Goal: Task Accomplishment & Management: Manage account settings

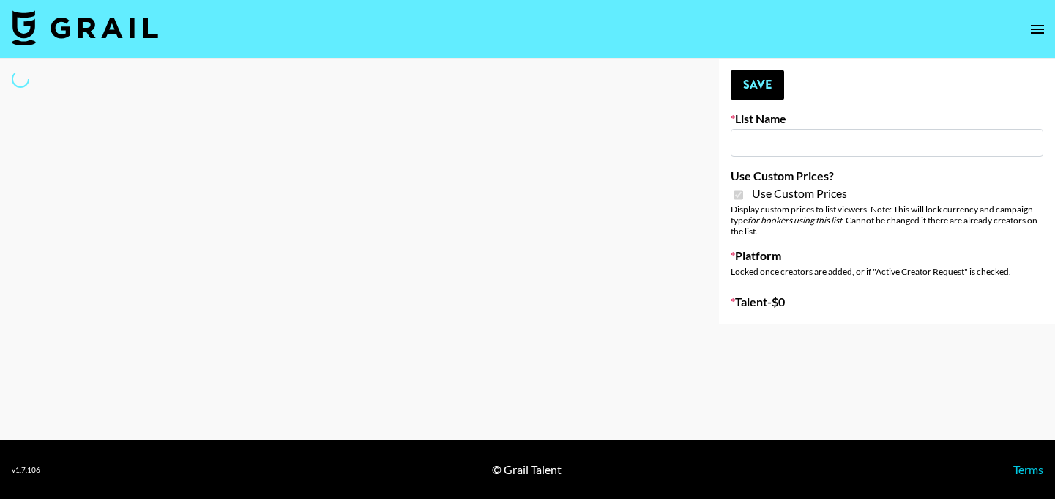
type input "[GEOGRAPHIC_DATA] ([DATE])"
checkbox input "true"
select select "Brand"
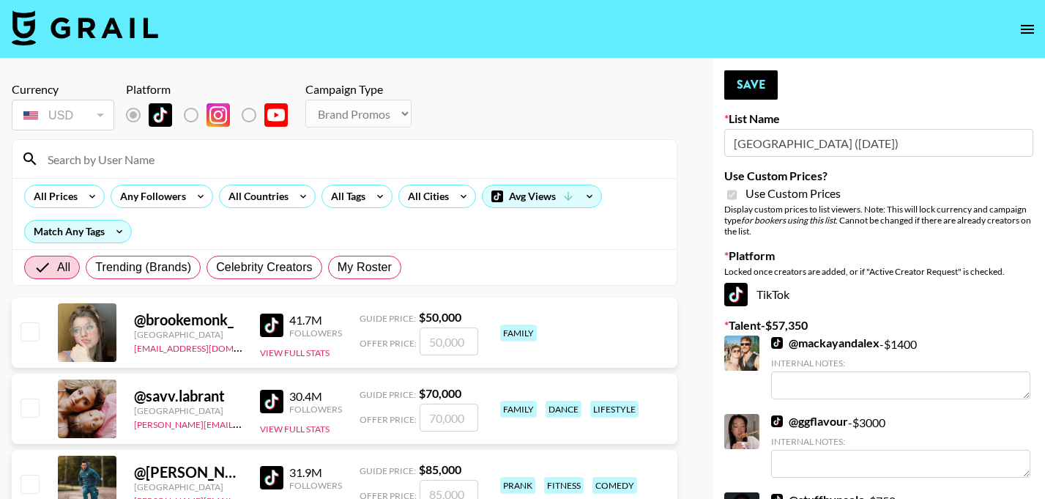
click at [535, 152] on input at bounding box center [353, 158] width 629 height 23
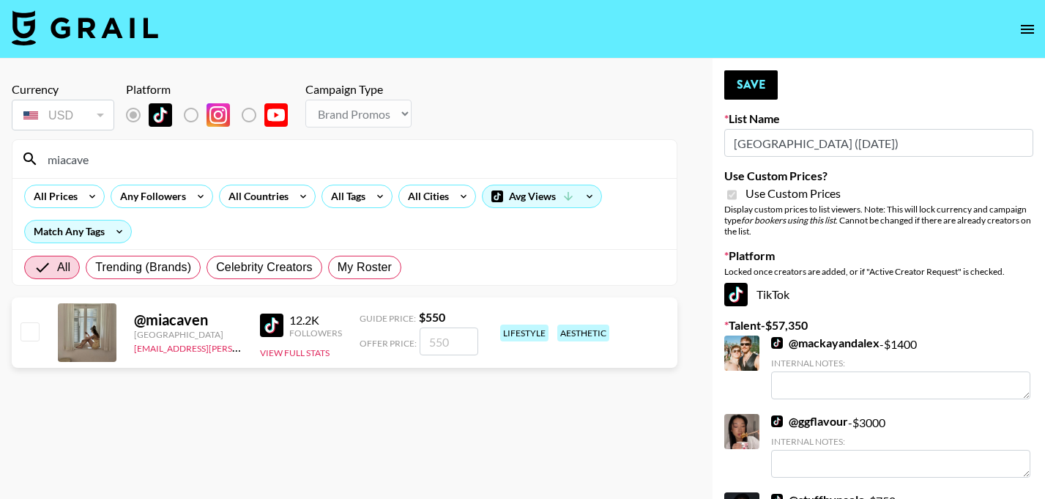
type input "miacaven"
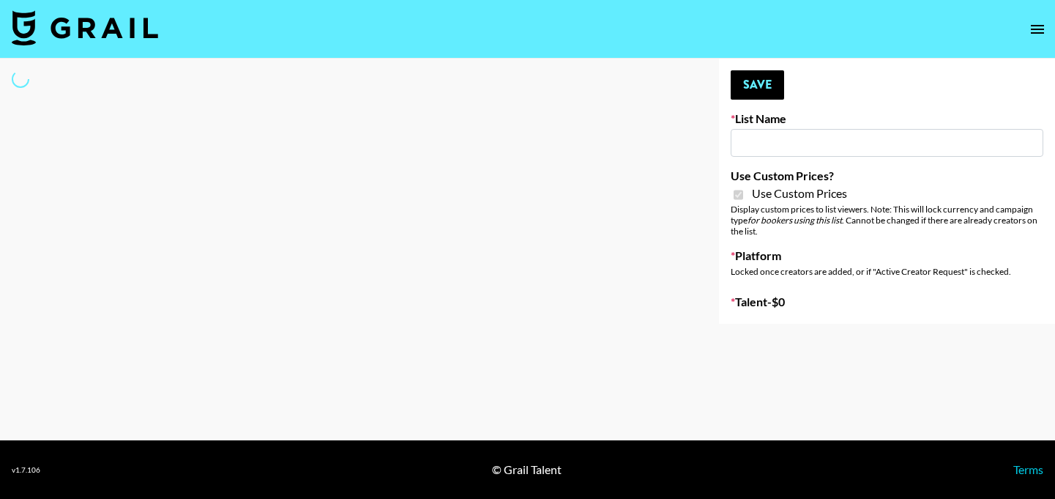
type input "Twodots ([DATE])"
checkbox input "true"
select select "Brand"
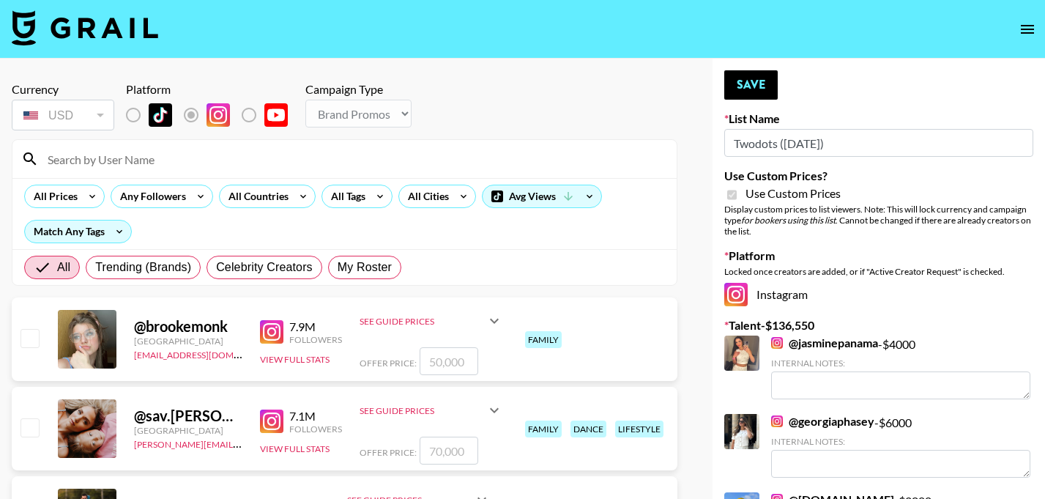
click at [406, 153] on input at bounding box center [353, 158] width 629 height 23
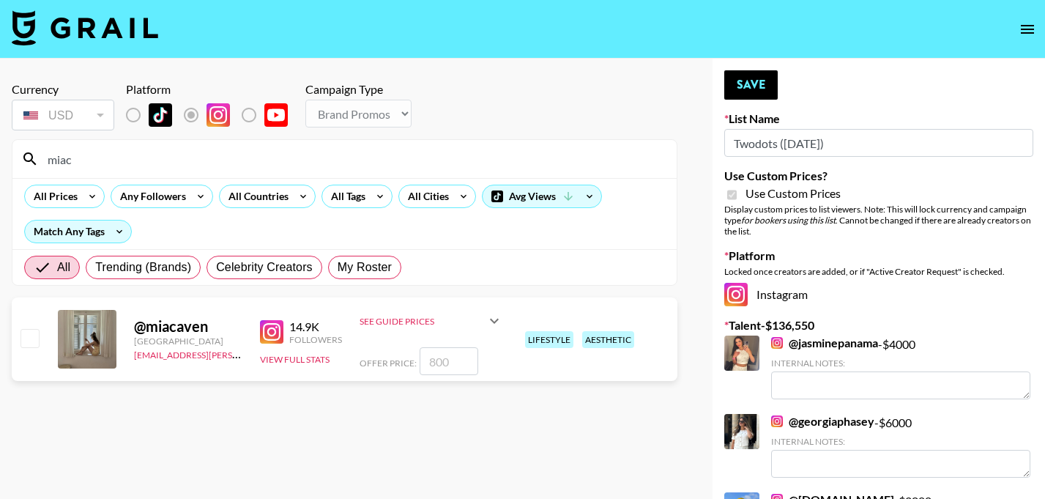
type input "miac"
click at [27, 340] on input "checkbox" at bounding box center [30, 338] width 18 height 18
checkbox input "true"
type input "800"
click at [735, 76] on button "Save" at bounding box center [750, 84] width 53 height 29
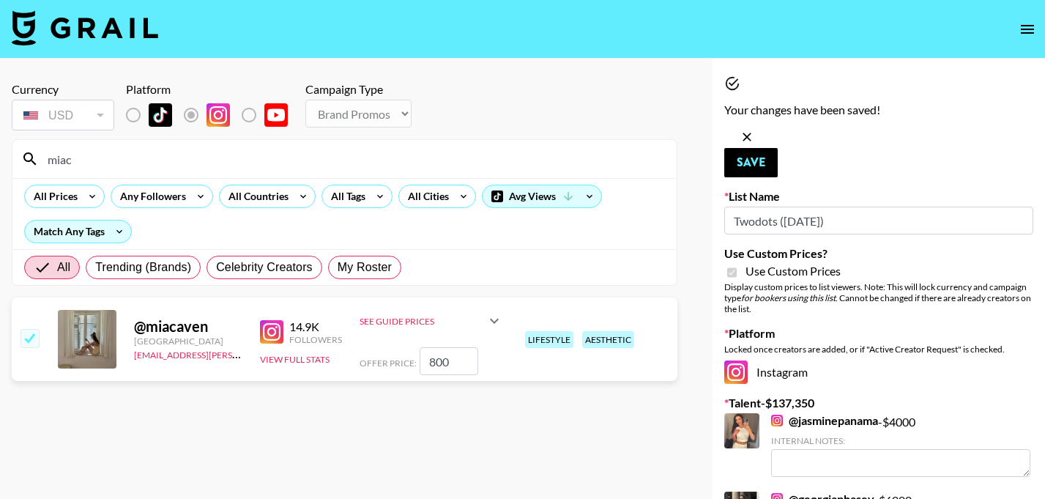
click at [423, 168] on input "miac" at bounding box center [353, 158] width 629 height 23
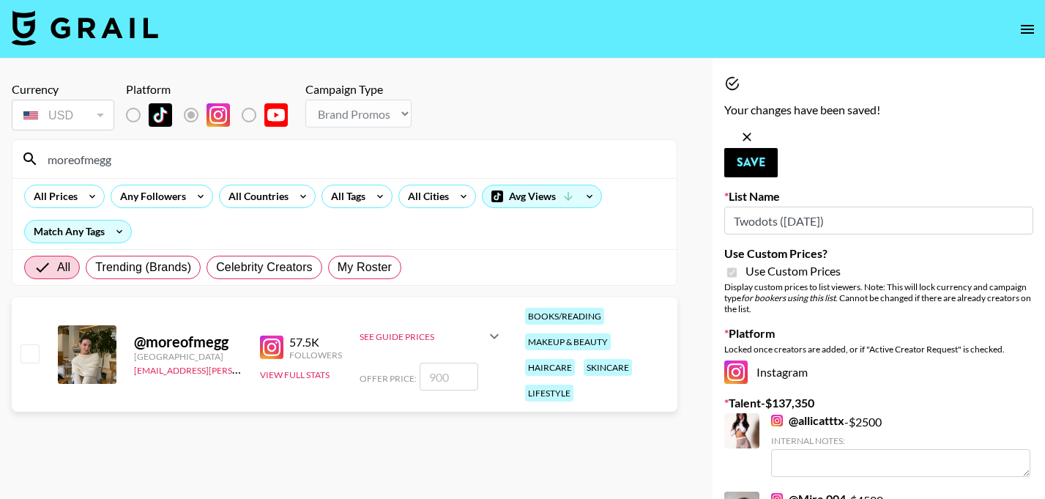
type input "moreofmegg"
click at [33, 344] on input "checkbox" at bounding box center [30, 353] width 18 height 18
checkbox input "true"
type input "900"
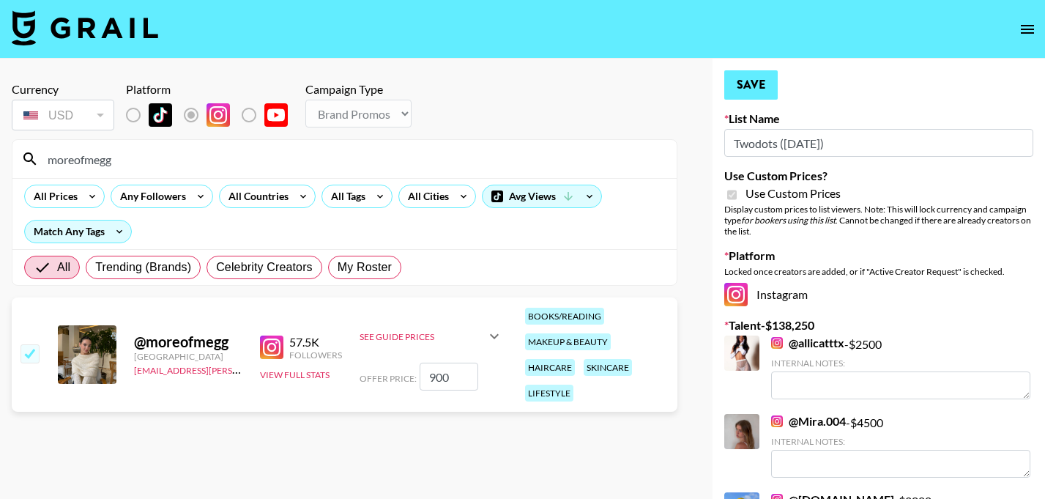
click at [764, 75] on button "Save" at bounding box center [750, 84] width 53 height 29
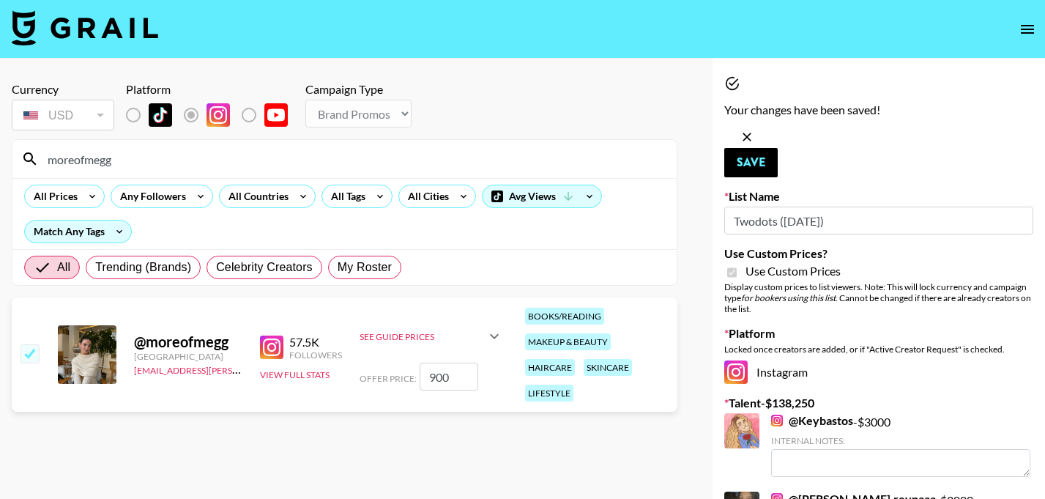
click at [341, 160] on input "moreofmegg" at bounding box center [353, 158] width 629 height 23
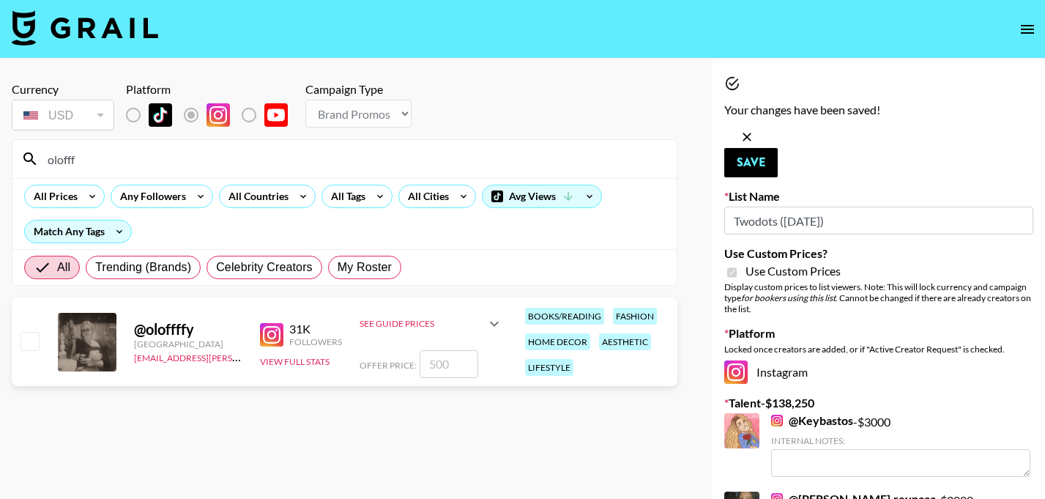
type input "olofff"
click at [29, 349] on input "checkbox" at bounding box center [30, 341] width 18 height 18
checkbox input "true"
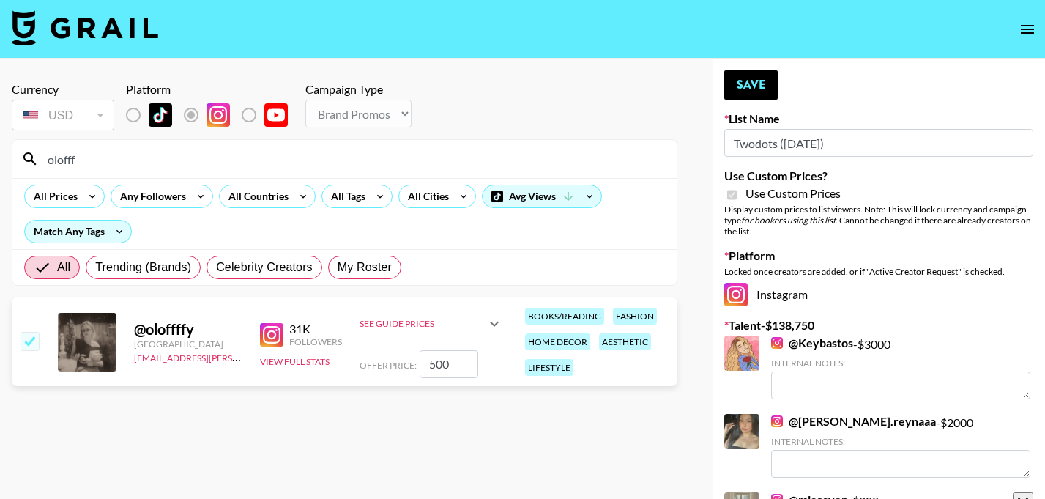
click at [461, 352] on input "500" at bounding box center [449, 364] width 59 height 28
type input "6"
checkbox input "false"
checkbox input "true"
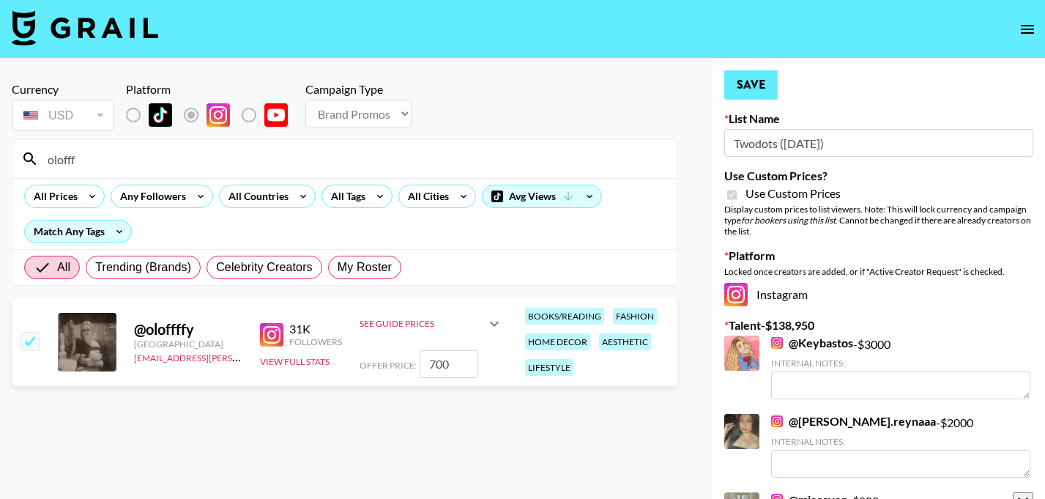
type input "700"
click at [765, 96] on button "Save" at bounding box center [750, 84] width 53 height 29
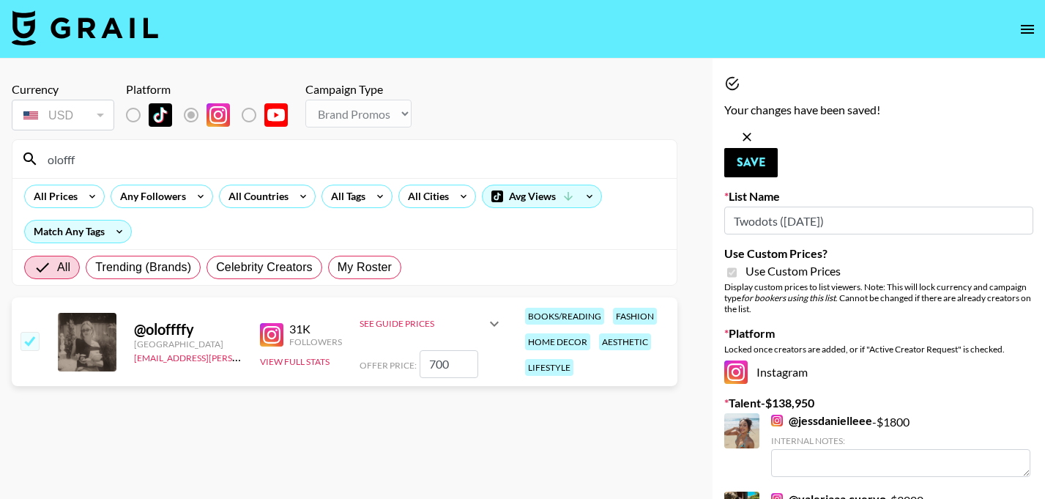
click at [319, 168] on input "olofff" at bounding box center [353, 158] width 629 height 23
click at [726, 246] on div "Use Custom Prices? Use Custom Prices Display custom prices to list viewers. Not…" at bounding box center [878, 280] width 309 height 68
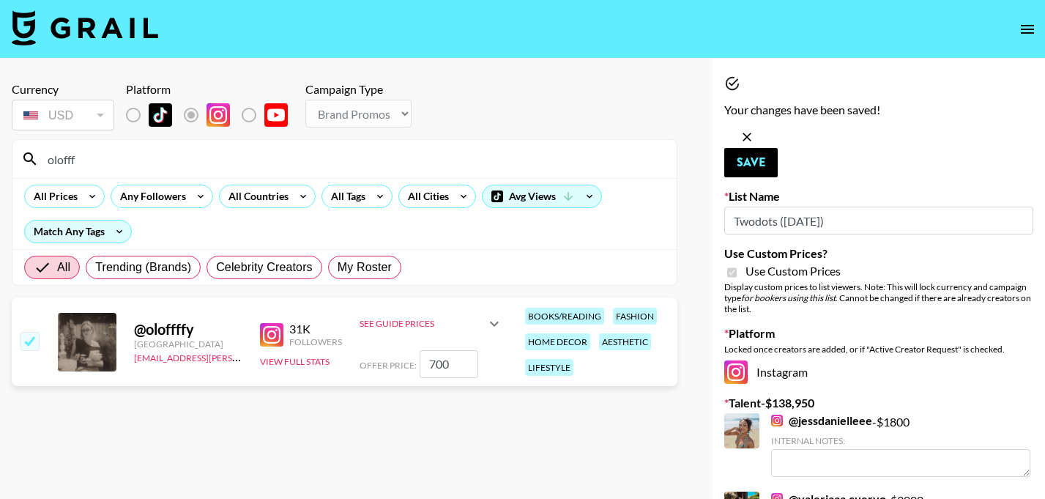
click at [366, 152] on input "olofff" at bounding box center [353, 158] width 629 height 23
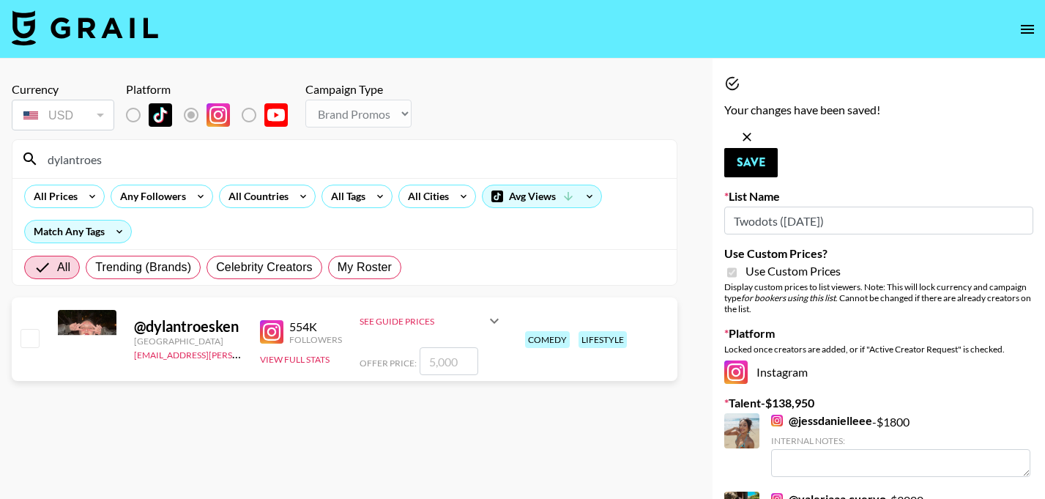
type input "dylantroes"
click at [31, 342] on input "checkbox" at bounding box center [30, 338] width 18 height 18
checkbox input "true"
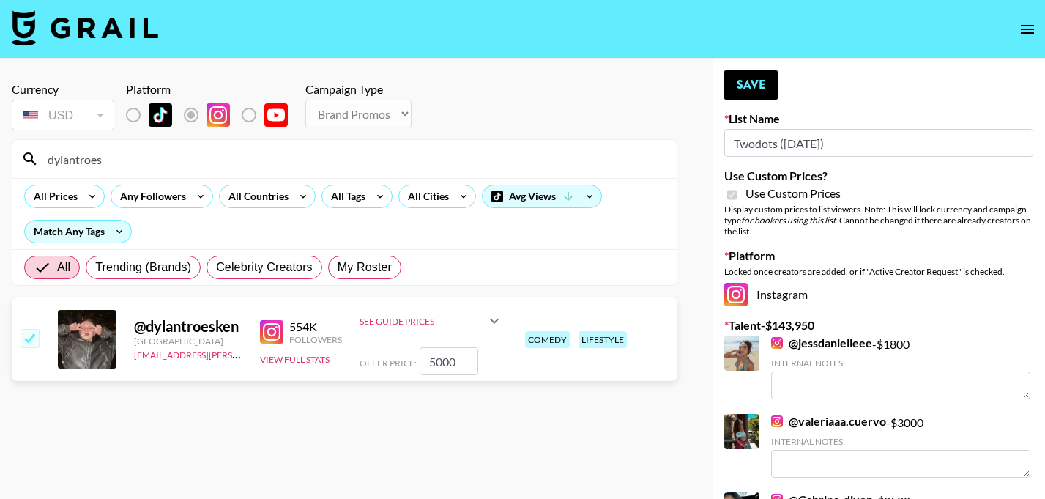
type input "5000"
click at [756, 84] on button "Save" at bounding box center [750, 84] width 53 height 29
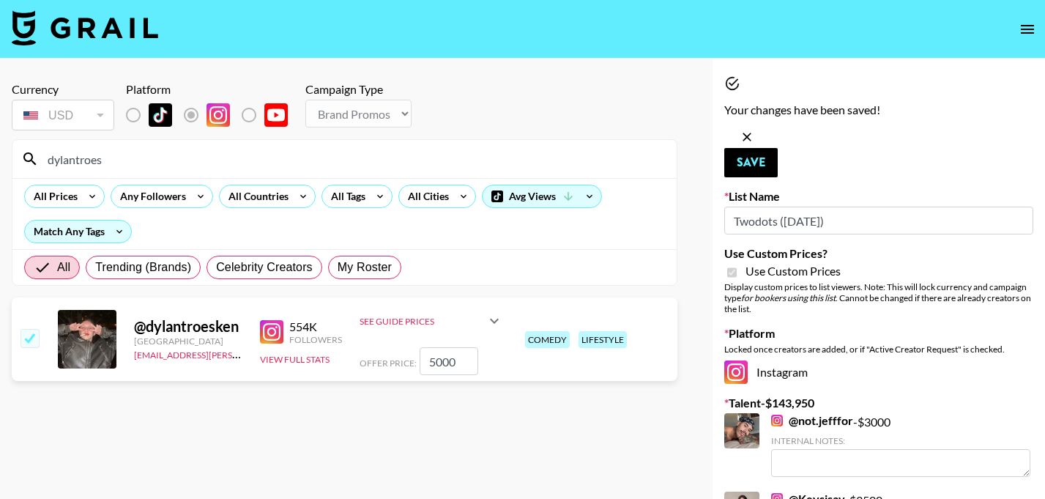
click at [201, 166] on input "dylantroes" at bounding box center [353, 158] width 629 height 23
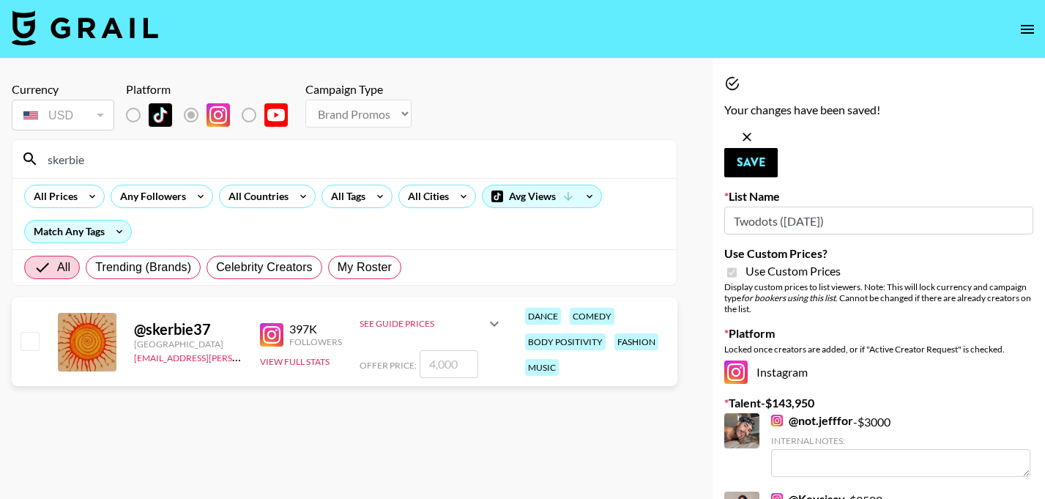
type input "skerbie"
click at [34, 343] on input "checkbox" at bounding box center [30, 341] width 18 height 18
checkbox input "true"
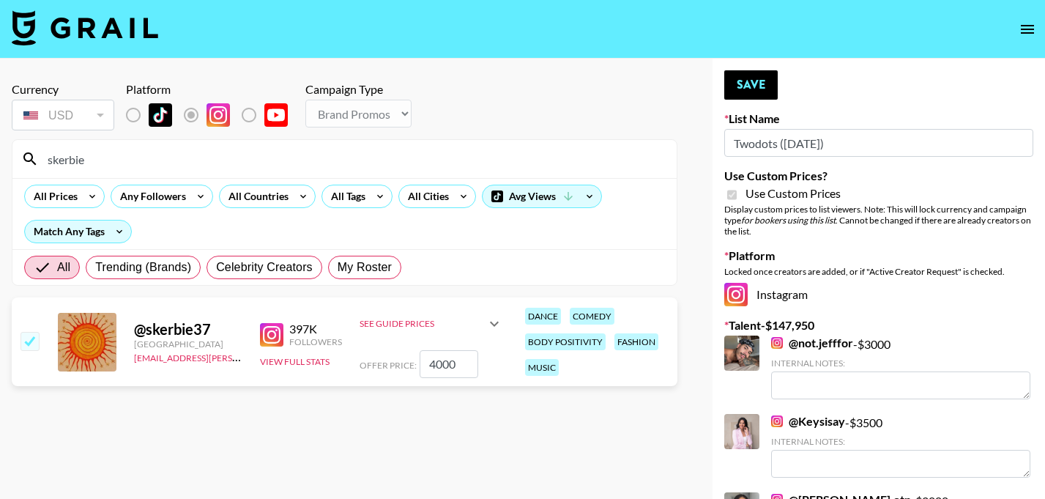
type input "4000"
click at [732, 77] on button "Save" at bounding box center [750, 84] width 53 height 29
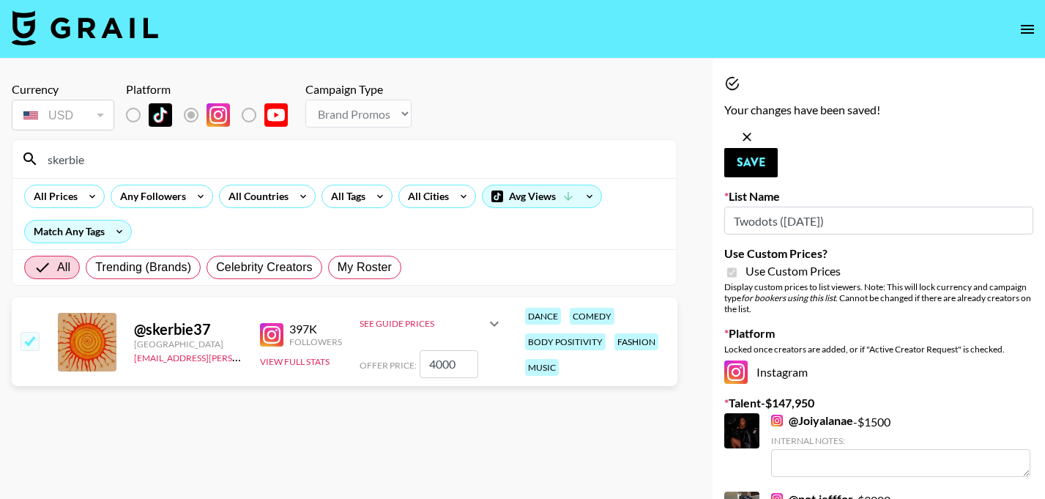
click at [321, 158] on input "skerbie" at bounding box center [353, 158] width 629 height 23
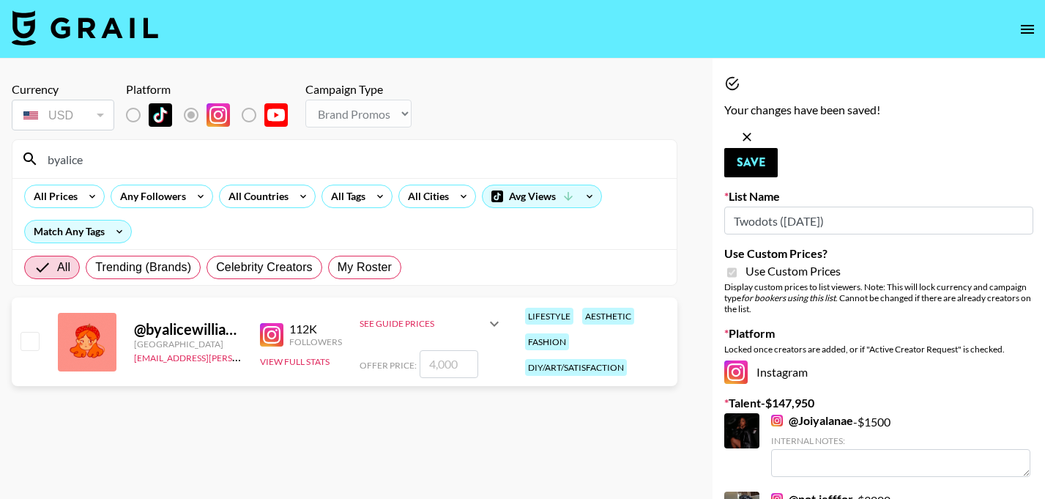
type input "byalice"
click at [33, 345] on input "checkbox" at bounding box center [30, 341] width 18 height 18
checkbox input "true"
type input "4000"
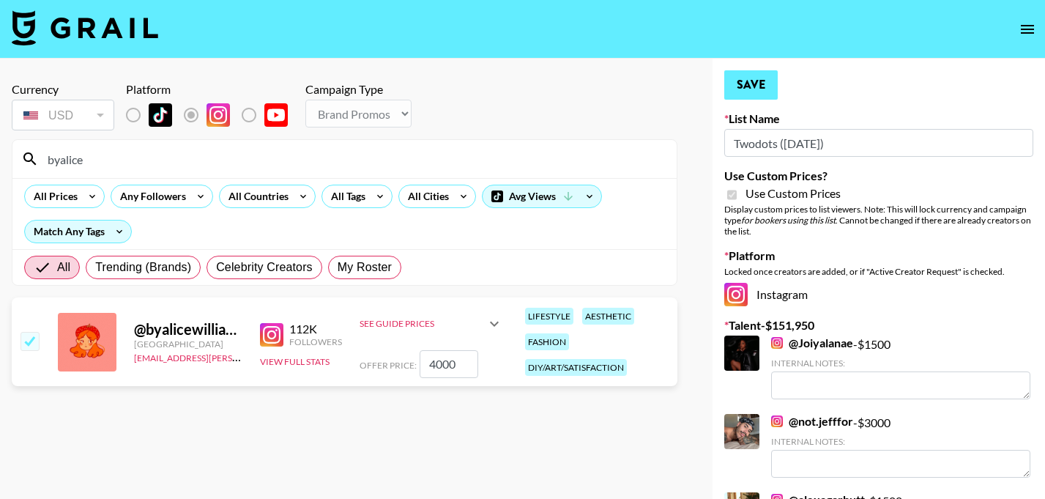
click at [766, 88] on button "Save" at bounding box center [750, 84] width 53 height 29
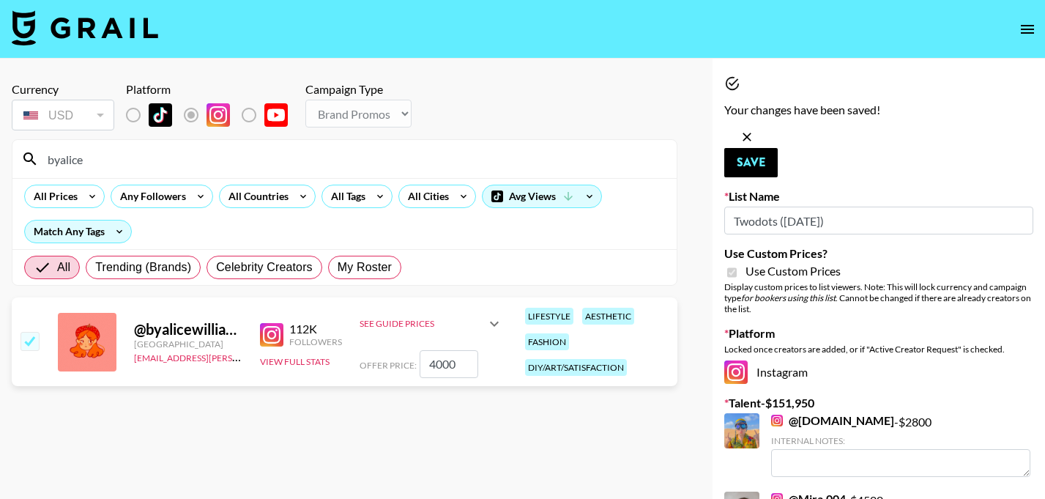
click at [291, 157] on input "byalice" at bounding box center [353, 158] width 629 height 23
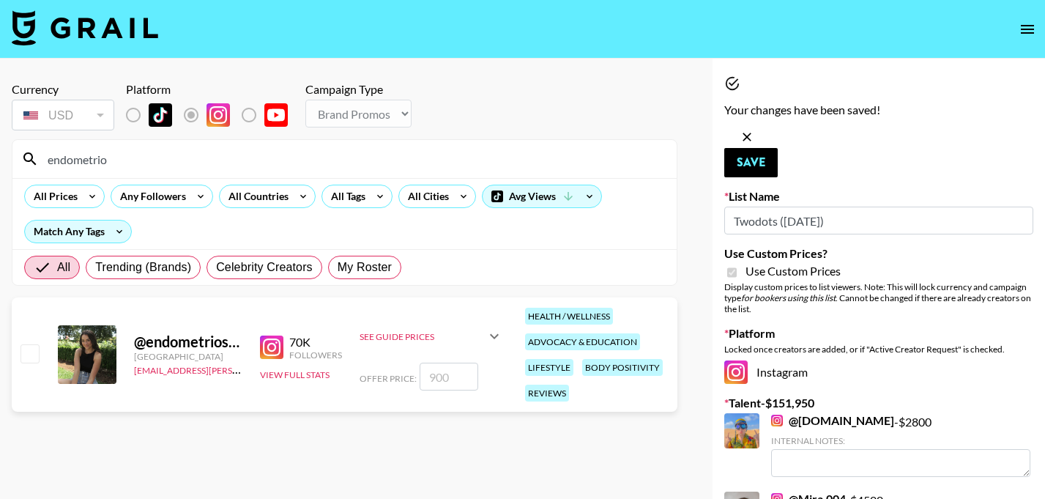
type input "endometrio"
drag, startPoint x: 42, startPoint y: 360, endPoint x: 31, endPoint y: 361, distance: 11.1
click at [31, 361] on input "checkbox" at bounding box center [30, 353] width 18 height 18
checkbox input "true"
type input "900"
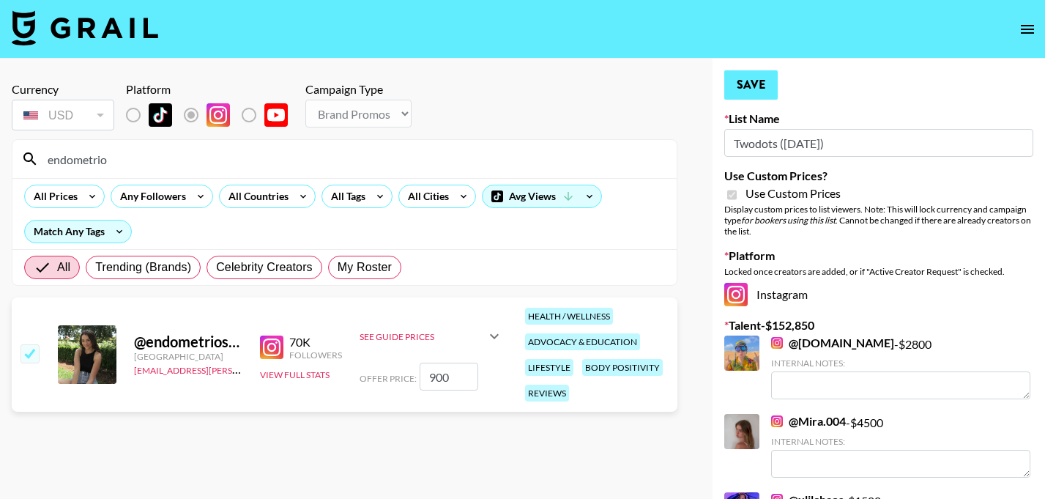
click at [756, 83] on button "Save" at bounding box center [750, 84] width 53 height 29
